Goal: Task Accomplishment & Management: Use online tool/utility

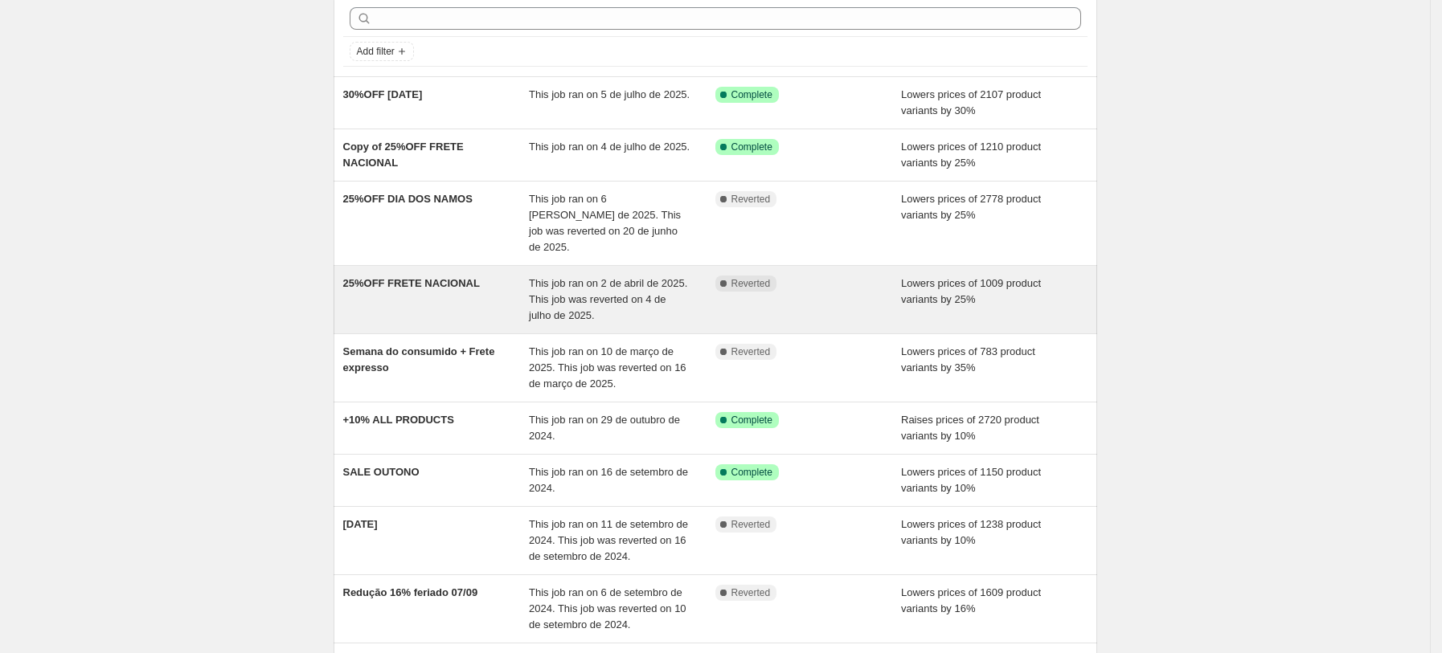
scroll to position [78, 0]
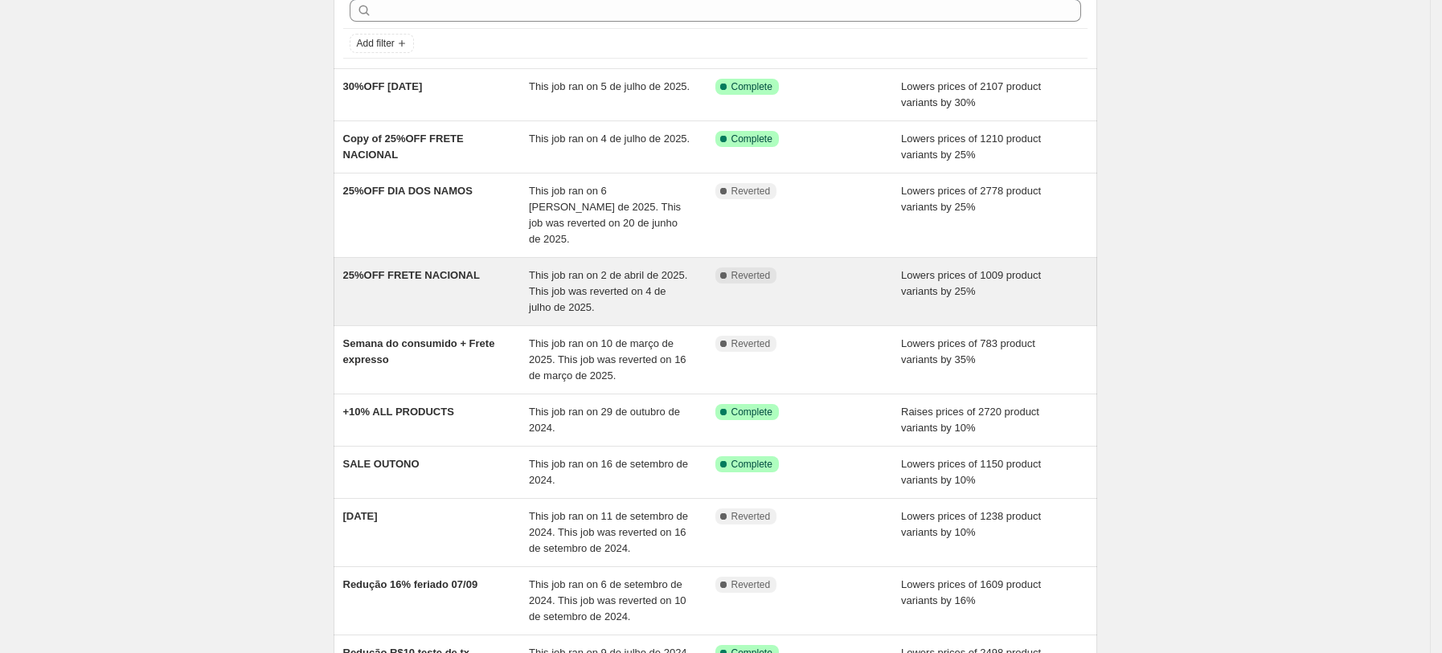
drag, startPoint x: 382, startPoint y: 161, endPoint x: 575, endPoint y: 251, distance: 212.8
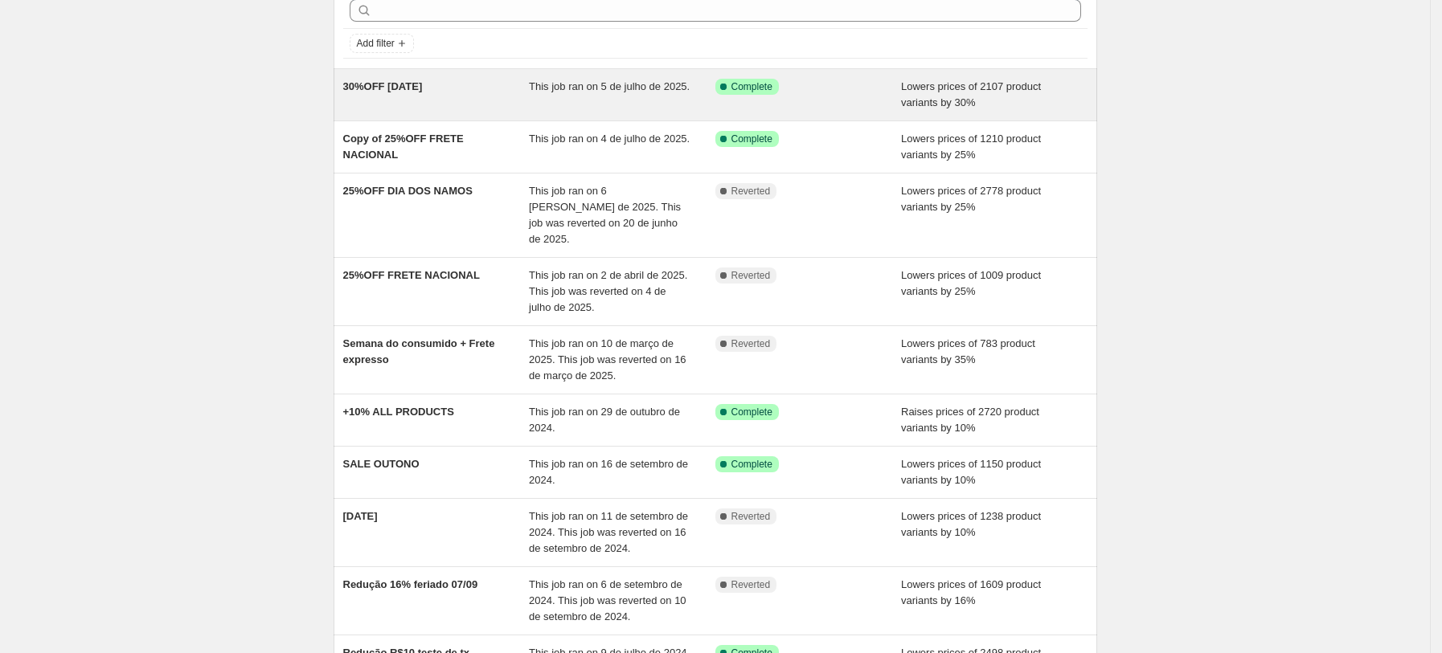
click at [392, 87] on span "30%OFF DIA DOS PAIS" at bounding box center [383, 86] width 80 height 12
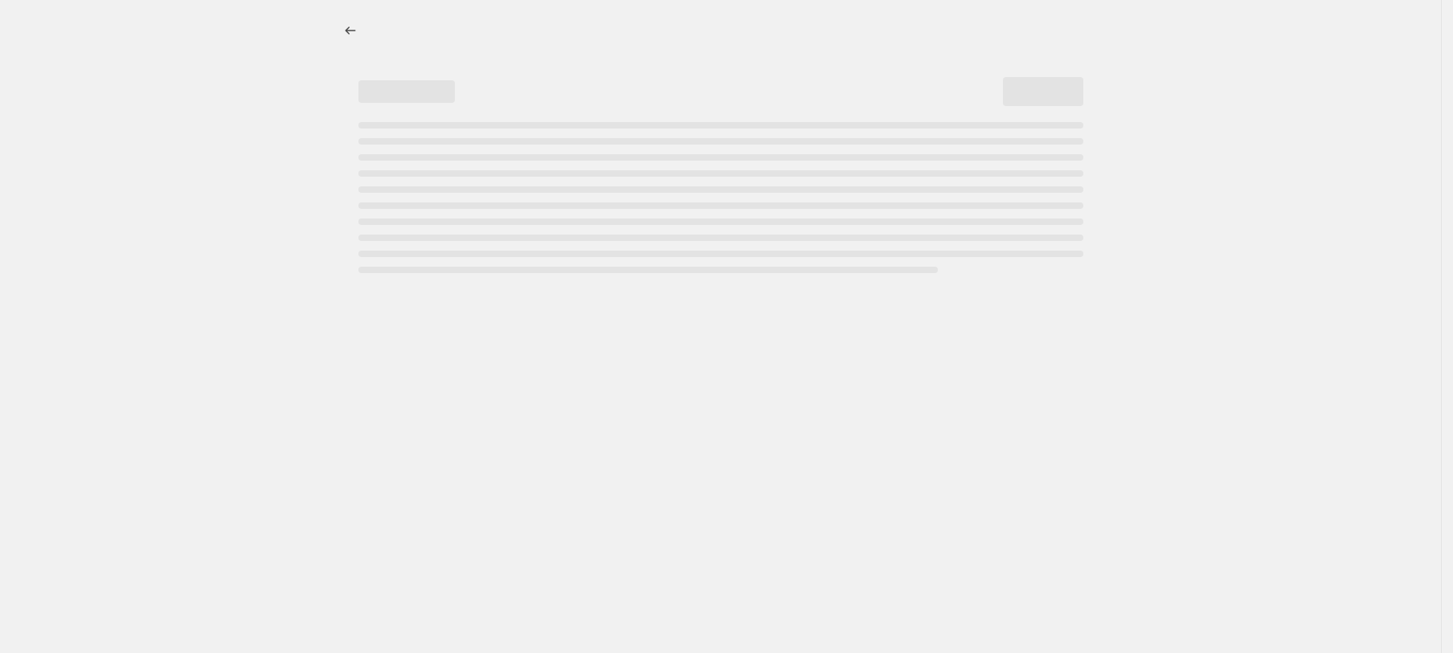
select select "percentage"
select select "not_equal"
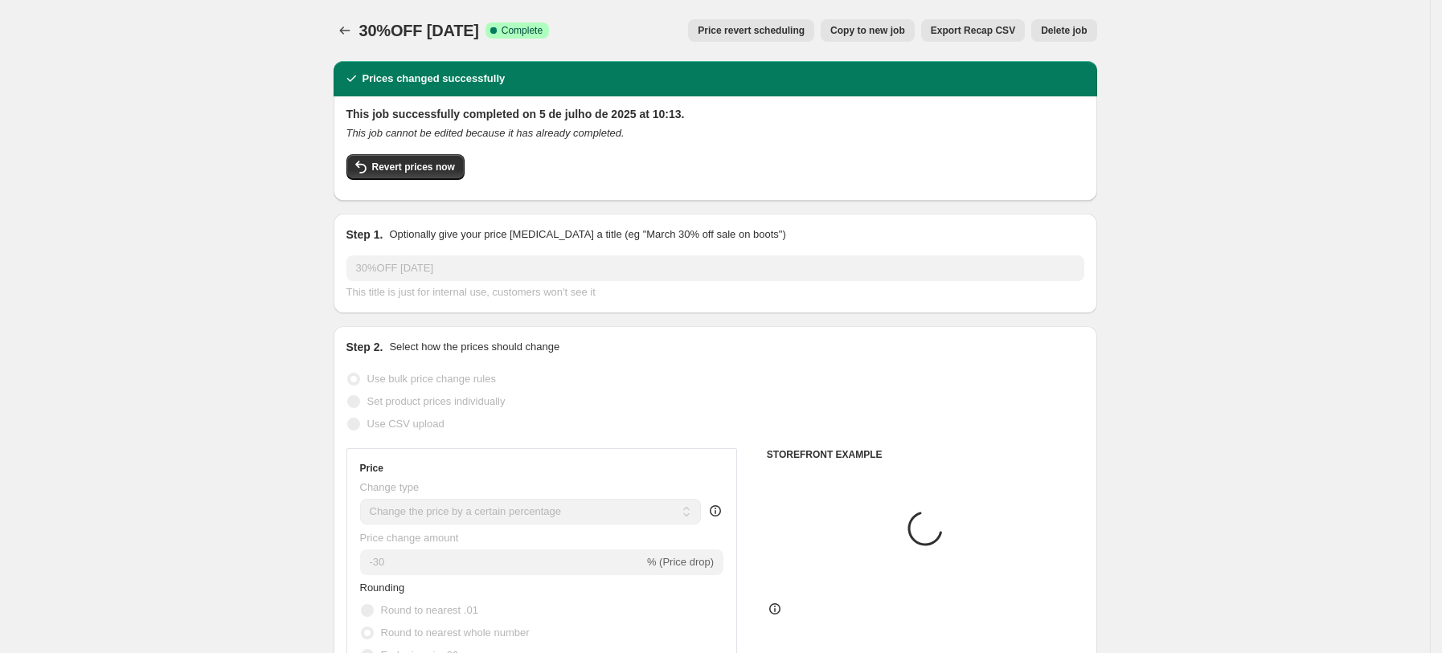
select select "vendor"
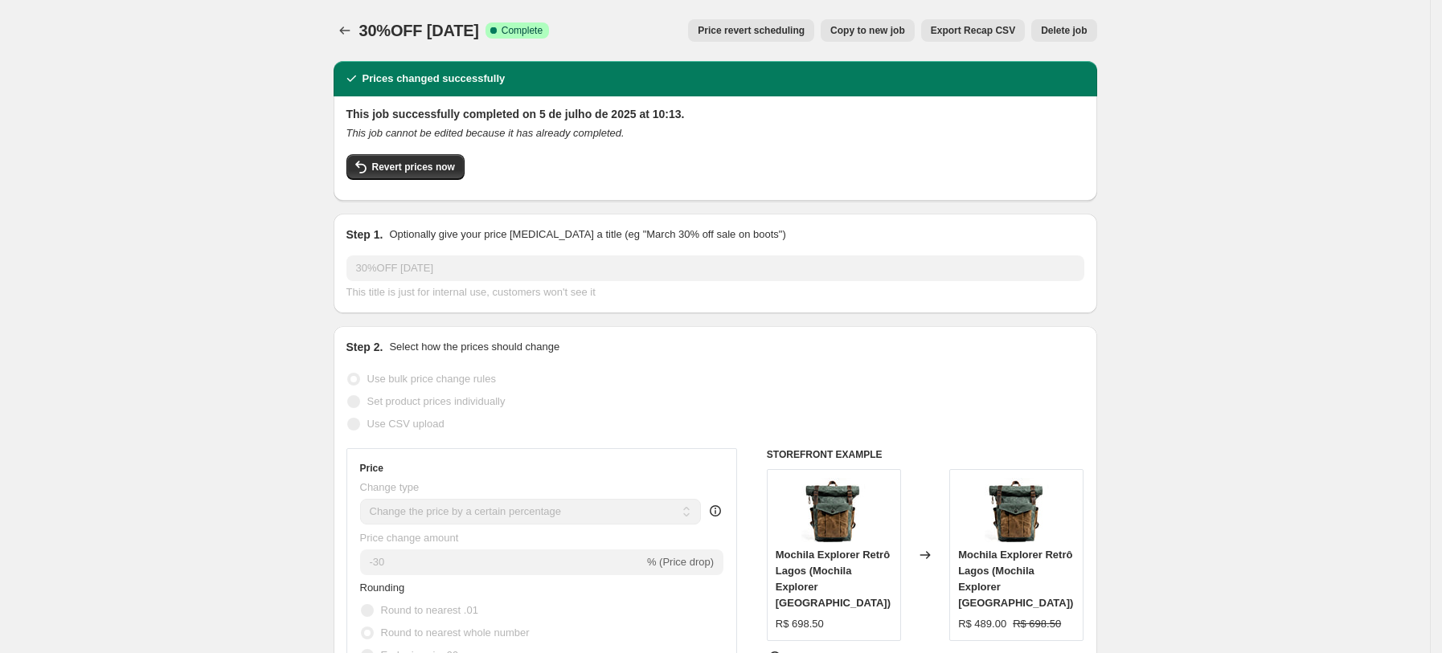
drag, startPoint x: 233, startPoint y: 472, endPoint x: 292, endPoint y: 249, distance: 231.2
click at [423, 162] on span "Revert prices now" at bounding box center [413, 167] width 83 height 13
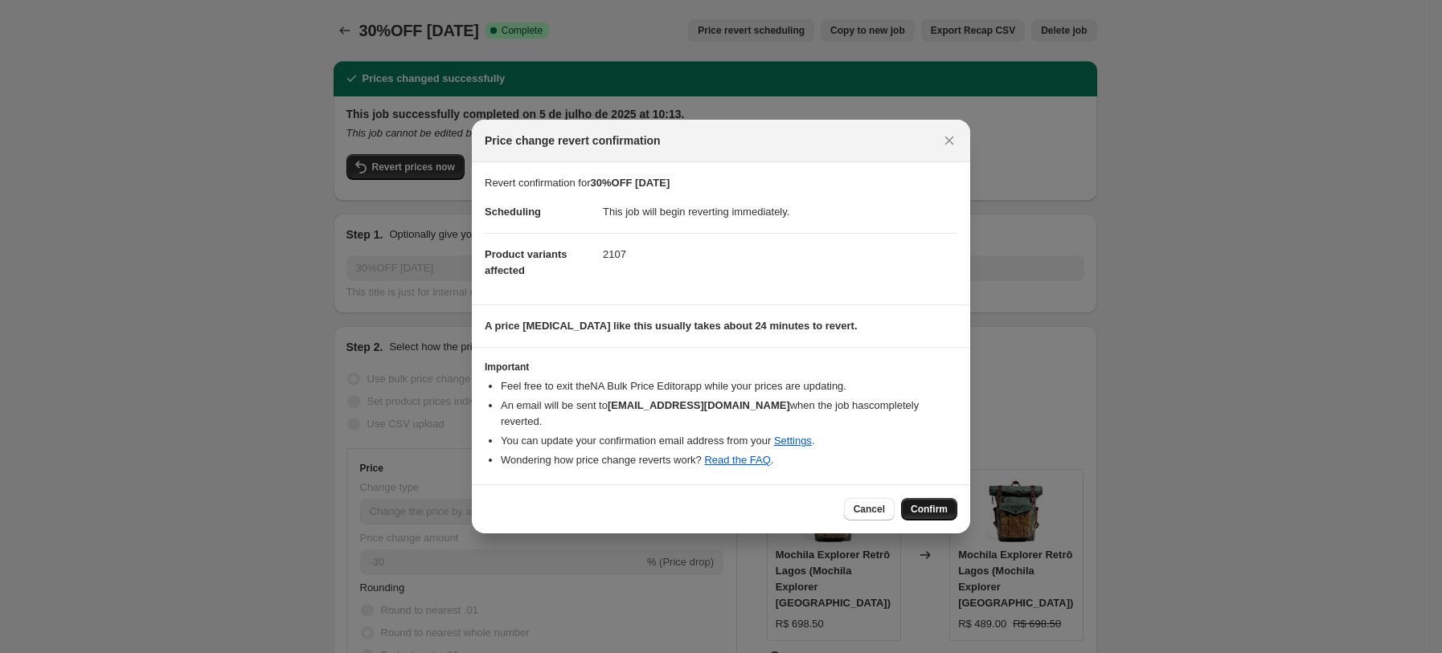
click at [917, 503] on span "Confirm" at bounding box center [928, 509] width 37 height 13
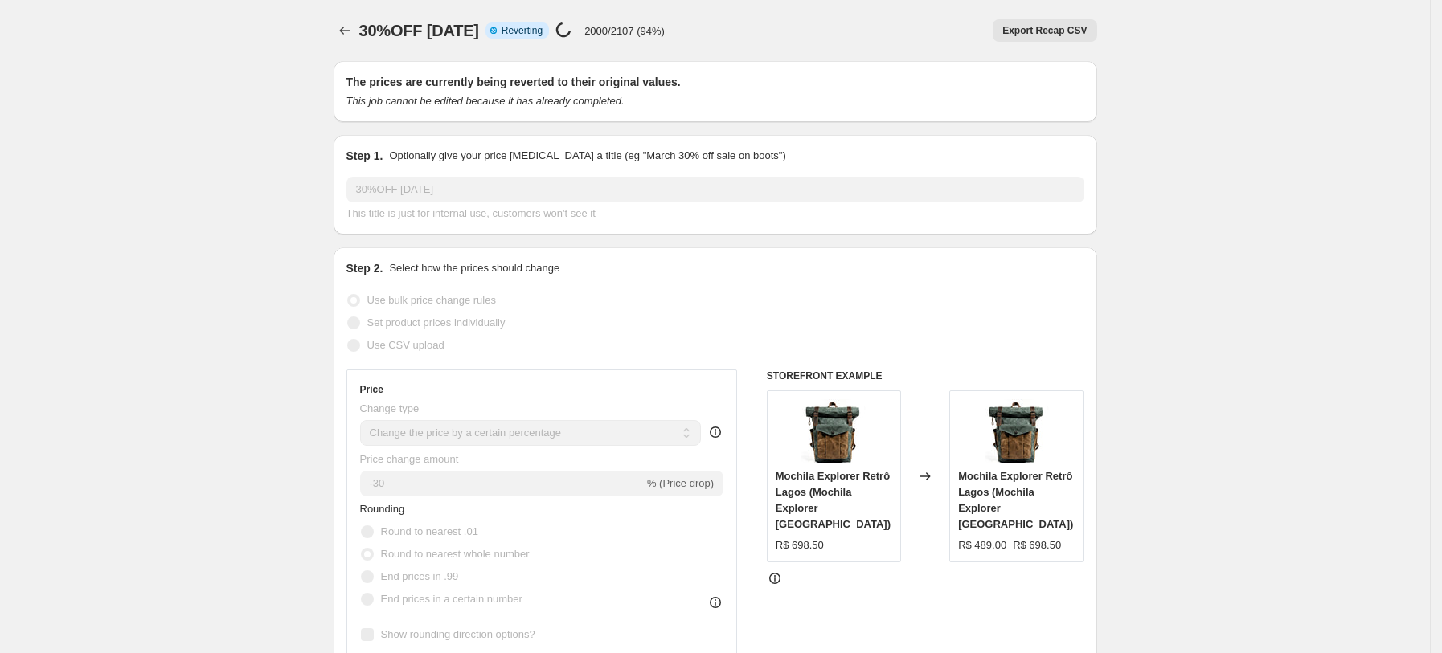
select select "percentage"
select select "vendor"
select select "not_equal"
